Goal: Navigation & Orientation: Find specific page/section

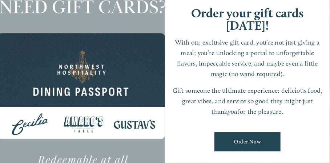
scroll to position [15, 0]
click at [43, 32] on div at bounding box center [82, 81] width 165 height 295
click at [118, 152] on div at bounding box center [82, 81] width 165 height 295
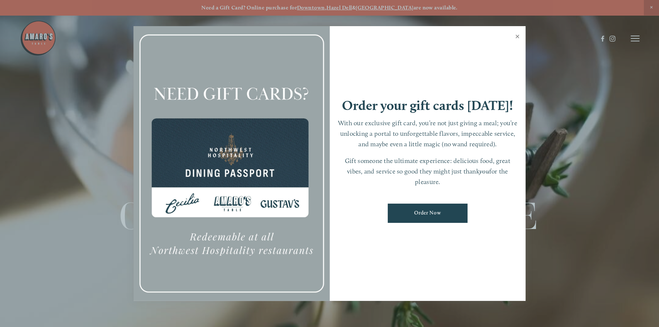
click at [329, 34] on link "Close" at bounding box center [518, 37] width 14 height 20
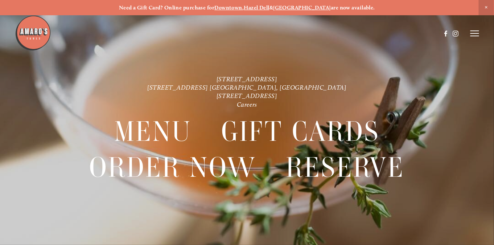
scroll to position [15, 0]
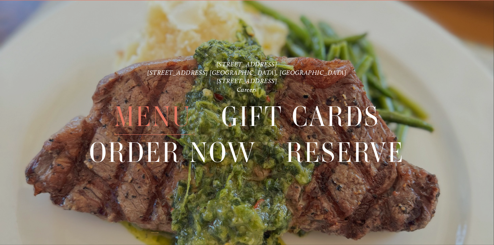
click at [160, 107] on span "Menu" at bounding box center [152, 117] width 77 height 36
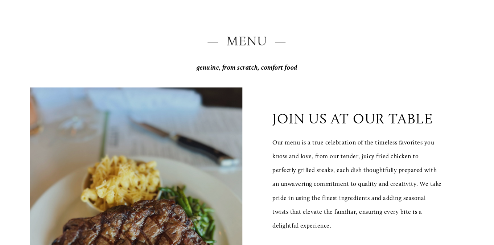
scroll to position [78, 0]
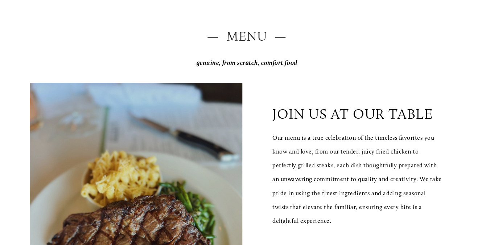
click at [71, 81] on div "join us at our table Our menu is a true celebration of the timeless favorites y…" at bounding box center [247, 228] width 447 height 303
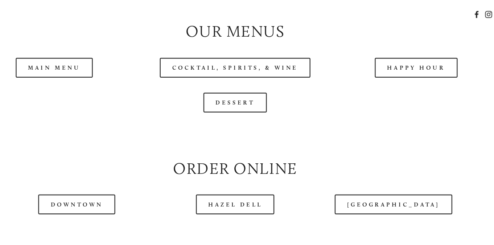
scroll to position [678, 0]
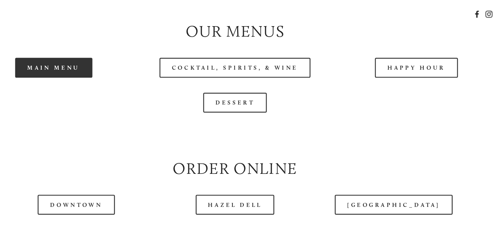
click at [95, 86] on link "Main Menu" at bounding box center [98, 77] width 64 height 16
